Goal: Purchase product/service

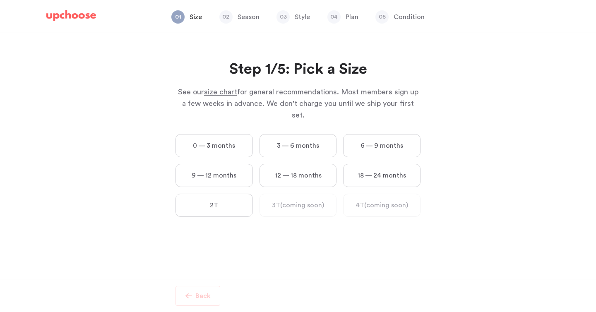
click at [226, 138] on label "0 — 3 months" at bounding box center [214, 145] width 77 height 23
click at [0, 0] on months "0 — 3 months" at bounding box center [0, 0] width 0 height 0
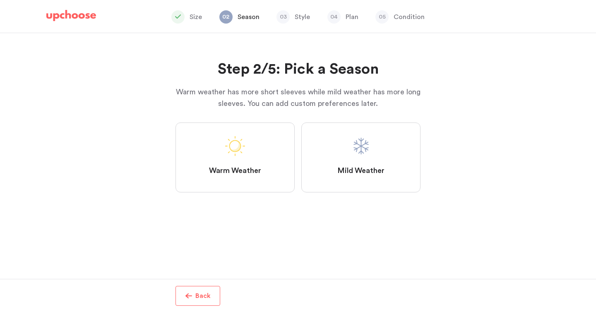
click at [185, 15] on li "Size" at bounding box center [186, 16] width 31 height 13
click at [177, 18] on icon at bounding box center [178, 16] width 6 height 4
click at [195, 291] on p "Back" at bounding box center [202, 296] width 15 height 10
